Goal: Check status

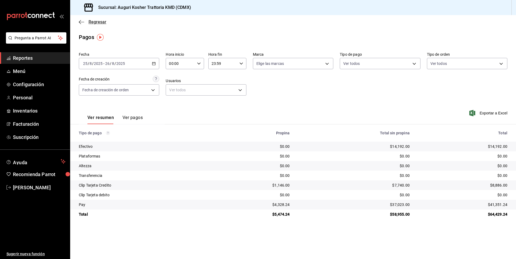
click at [81, 22] on icon "button" at bounding box center [81, 22] width 5 height 0
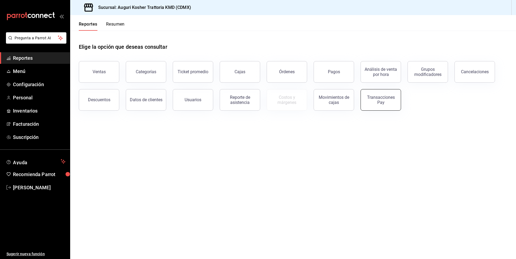
click at [378, 100] on div "Transacciones Pay" at bounding box center [380, 100] width 33 height 10
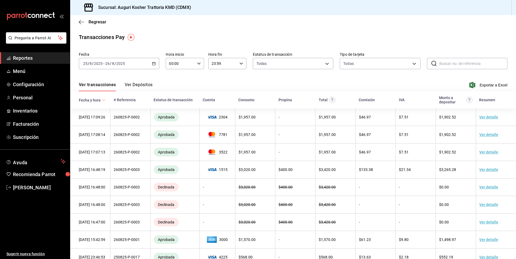
click at [112, 64] on input "8" at bounding box center [113, 63] width 3 height 4
click at [102, 81] on span "Hoy" at bounding box center [104, 80] width 42 height 6
click at [143, 85] on button "Ver Depósitos" at bounding box center [139, 86] width 28 height 9
